Goal: Information Seeking & Learning: Learn about a topic

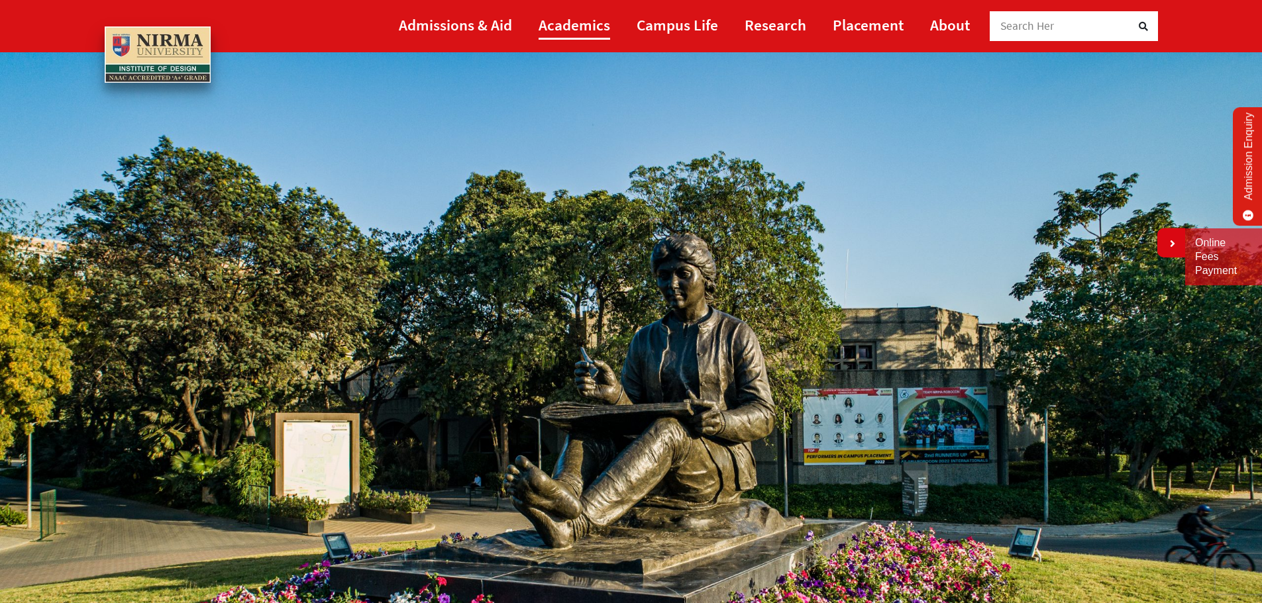
click at [557, 25] on link "Academics" at bounding box center [575, 25] width 72 height 30
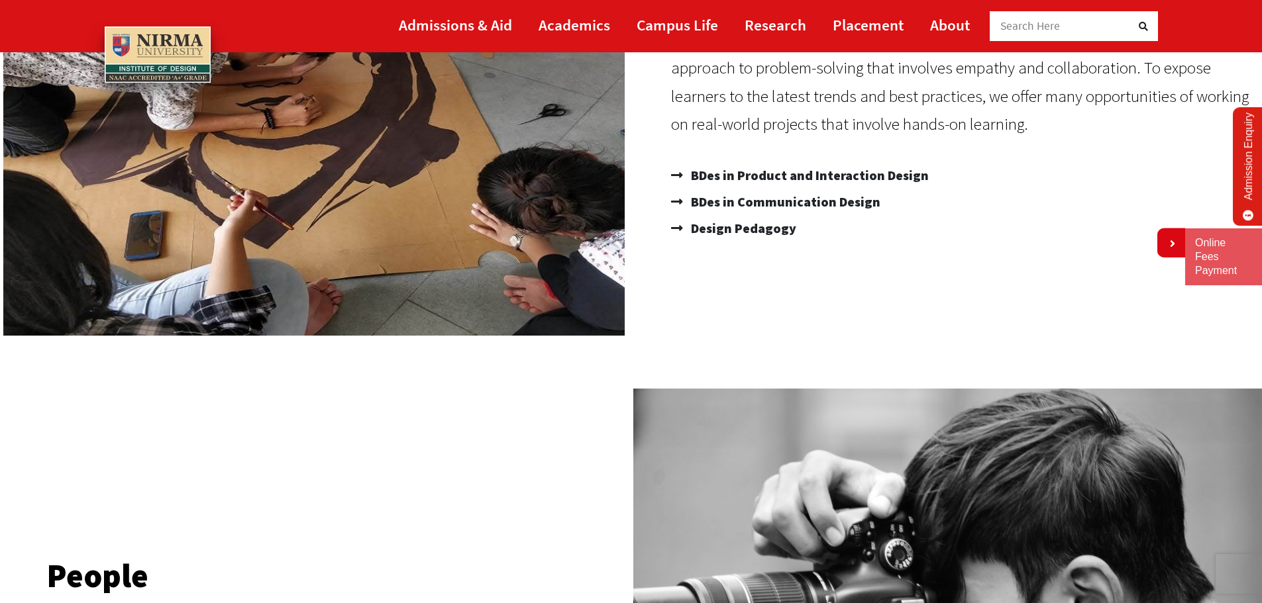
scroll to position [397, 0]
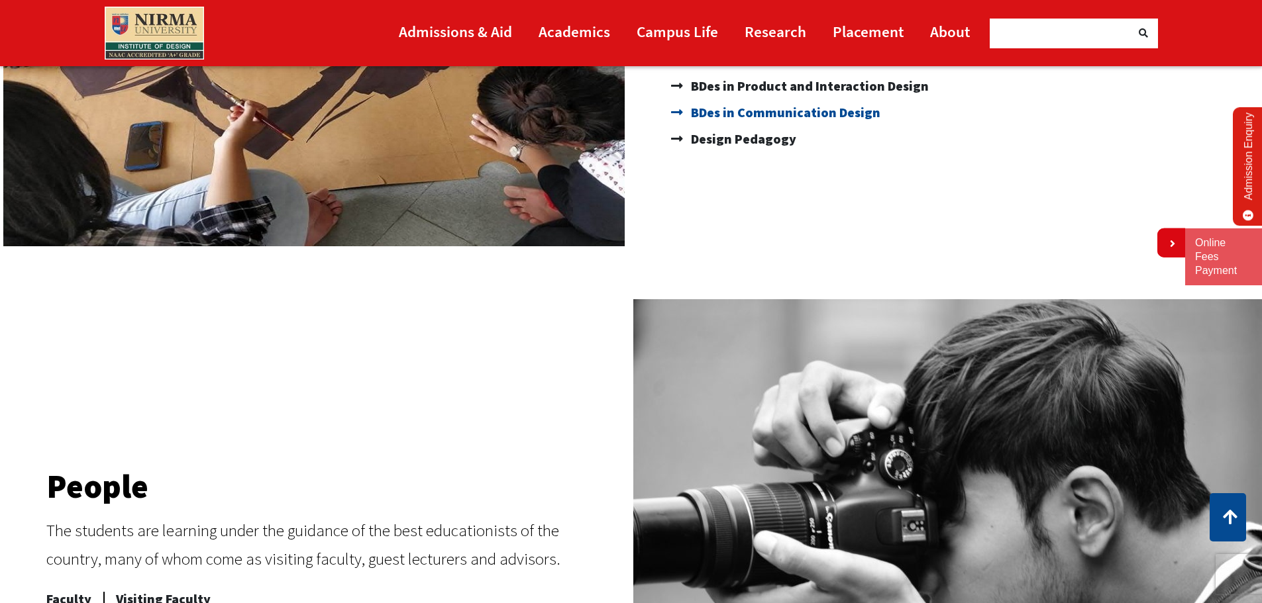
click at [747, 115] on span "BDes in Communication Design" at bounding box center [784, 112] width 193 height 26
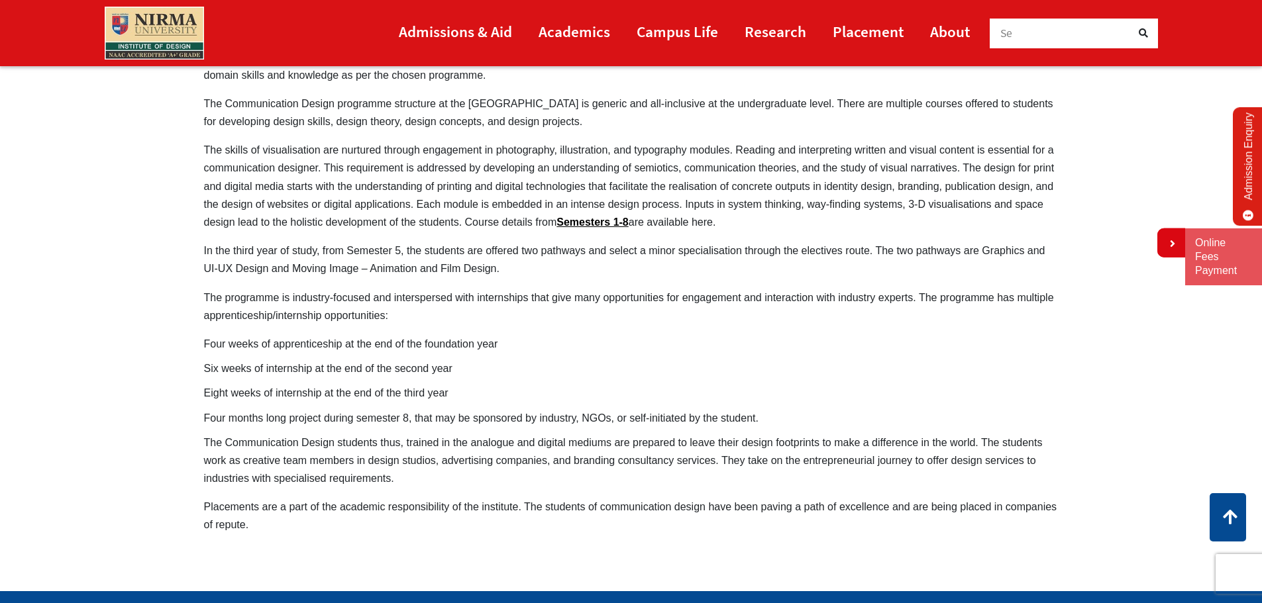
scroll to position [794, 0]
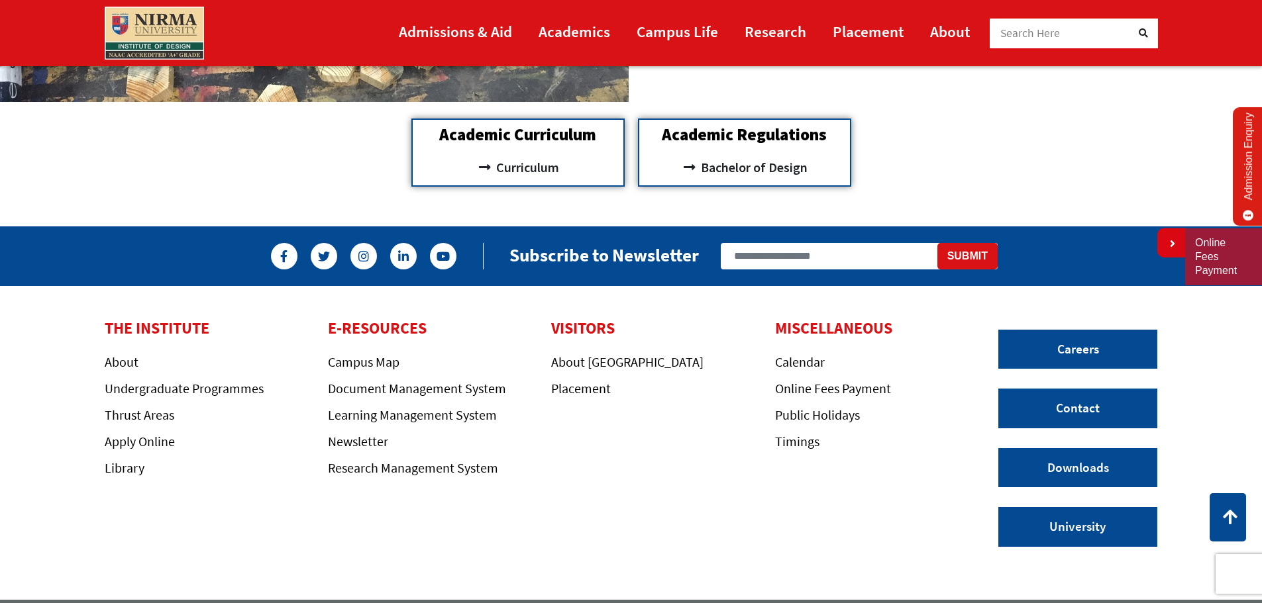
scroll to position [1528, 0]
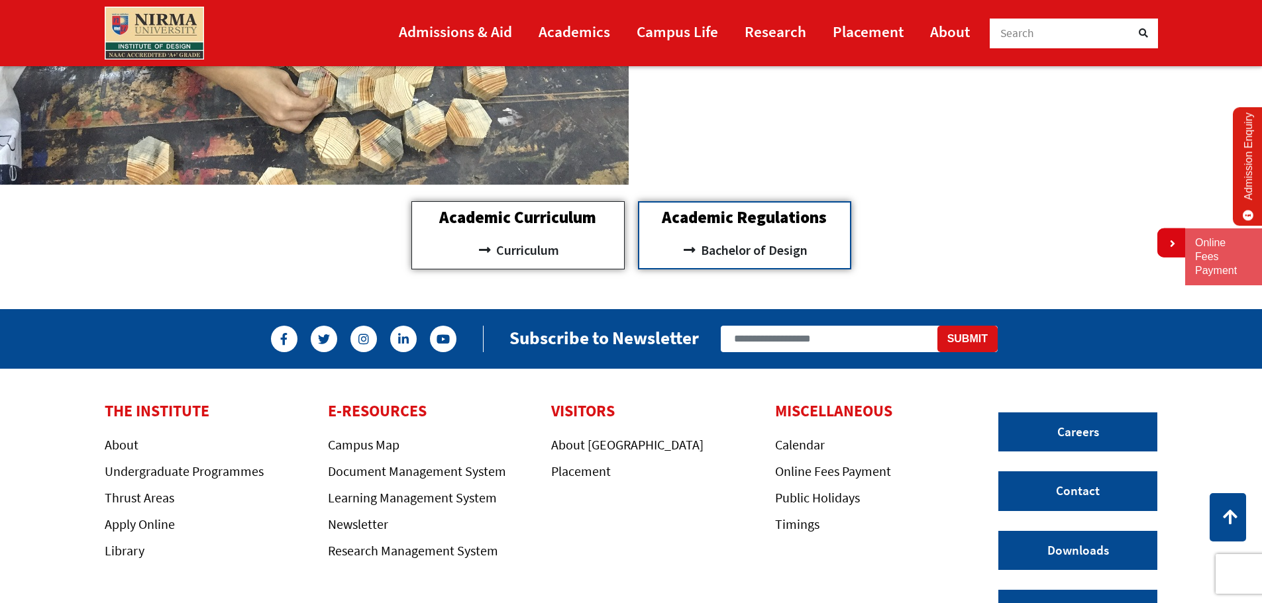
click at [553, 236] on div "Academic Curriculum Curriculum" at bounding box center [517, 235] width 213 height 68
click at [531, 246] on span "Curriculum" at bounding box center [526, 250] width 66 height 23
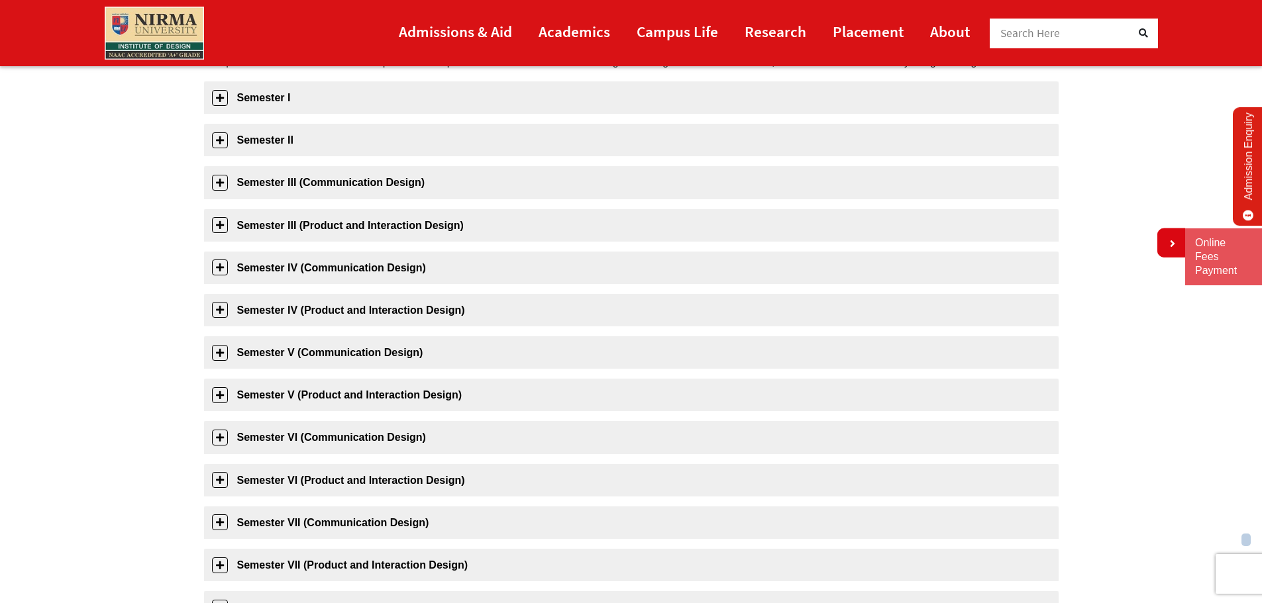
scroll to position [397, 0]
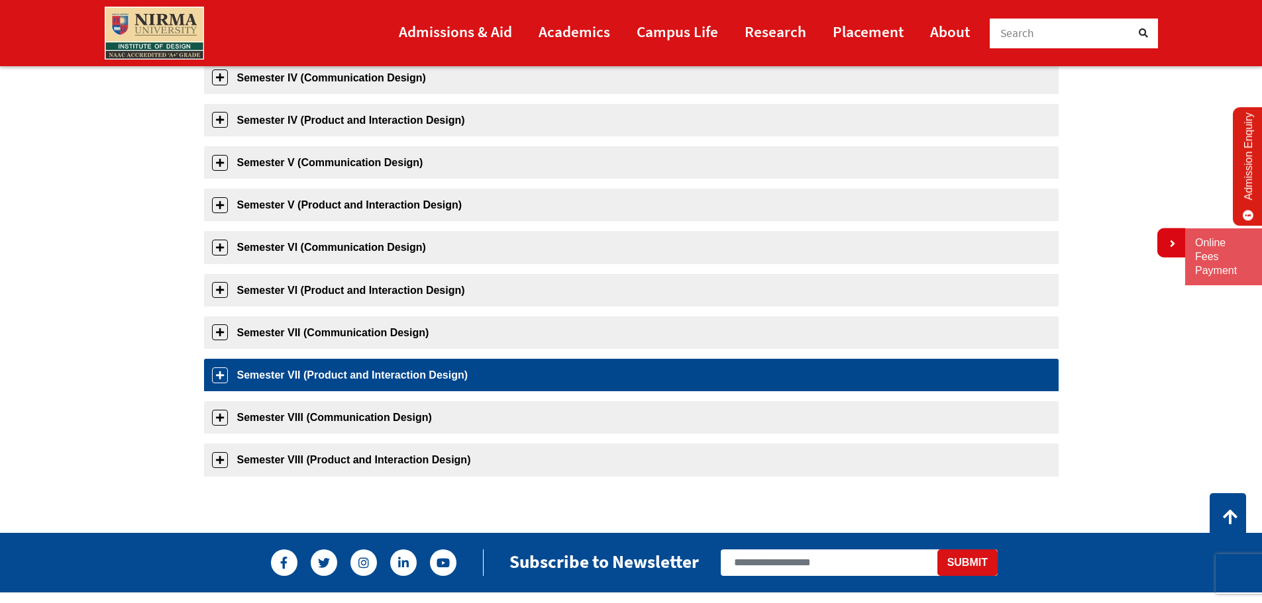
click at [217, 374] on link "Semester VII (Product and Interaction Design)" at bounding box center [631, 375] width 855 height 32
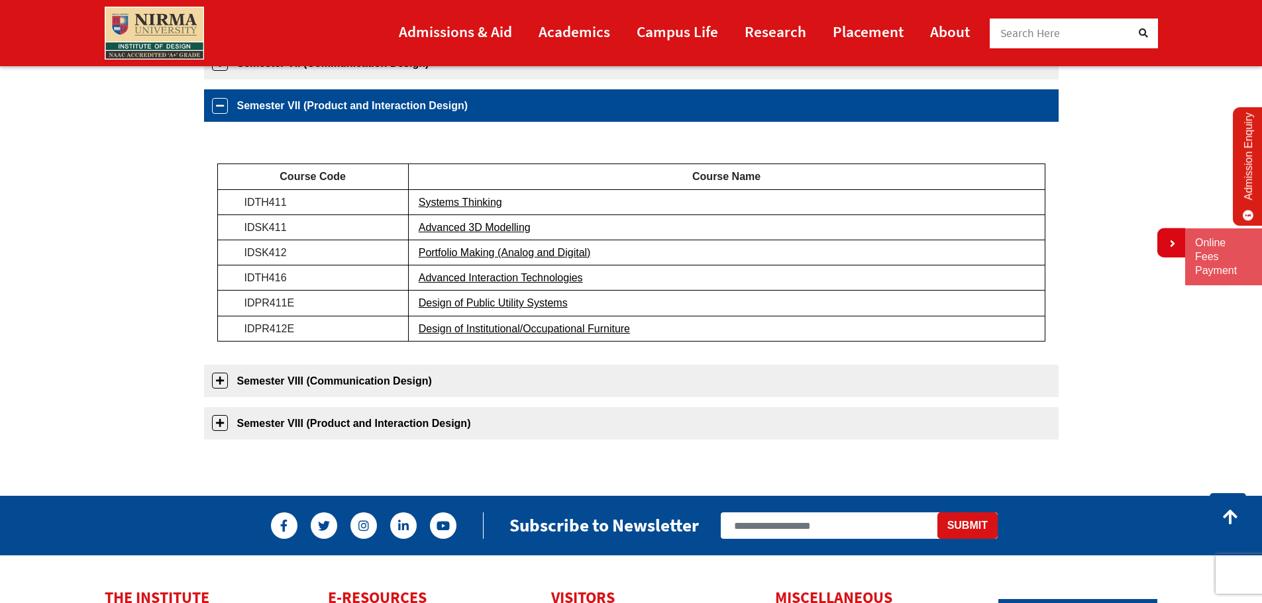
scroll to position [677, 0]
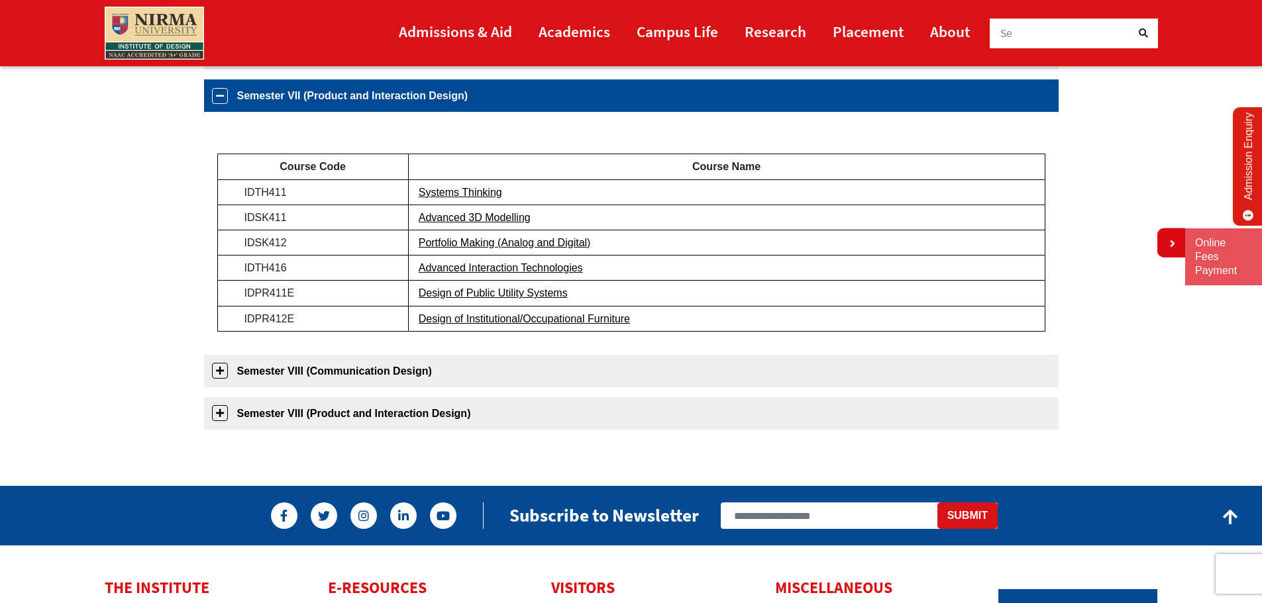
drag, startPoint x: 309, startPoint y: 292, endPoint x: 246, endPoint y: 296, distance: 63.1
click at [246, 296] on td "IDPR411E" at bounding box center [312, 293] width 191 height 25
drag, startPoint x: 239, startPoint y: 293, endPoint x: 359, endPoint y: 291, distance: 119.9
click at [359, 291] on td "IDPR411E" at bounding box center [312, 293] width 191 height 25
